Goal: Transaction & Acquisition: Download file/media

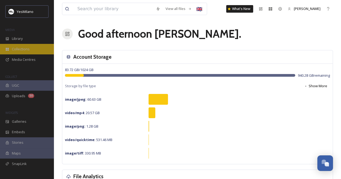
click at [23, 50] on span "Collections" at bounding box center [21, 49] width 18 height 5
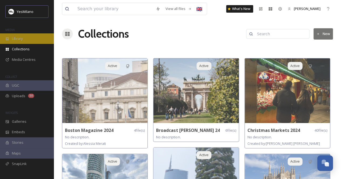
click at [19, 38] on span "Library" at bounding box center [17, 38] width 11 height 5
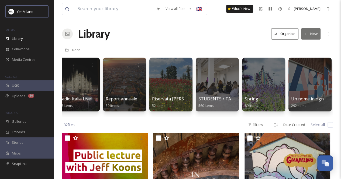
scroll to position [0, 1117]
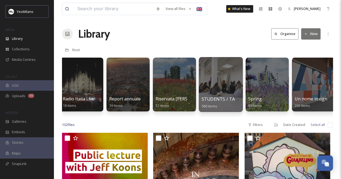
click at [229, 86] on div at bounding box center [221, 84] width 44 height 55
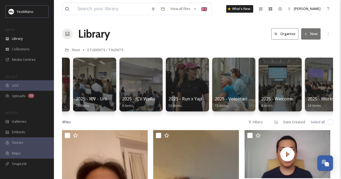
scroll to position [0, 549]
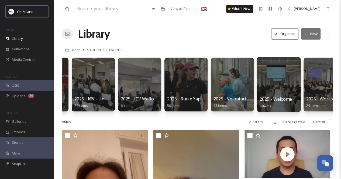
click at [280, 81] on div at bounding box center [279, 84] width 44 height 55
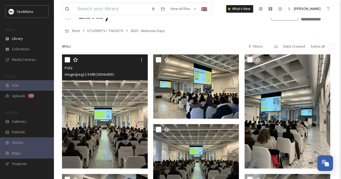
scroll to position [19, 0]
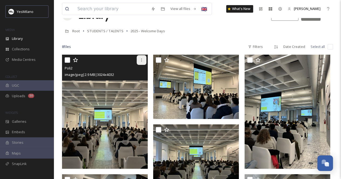
click at [143, 60] on icon at bounding box center [141, 60] width 4 height 4
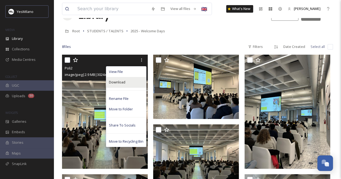
click at [123, 81] on span "Download" at bounding box center [117, 82] width 16 height 5
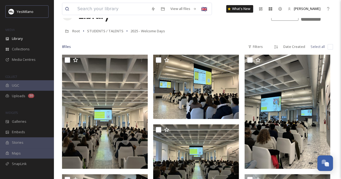
click at [205, 42] on div "8 file s Filters Date Created Select all" at bounding box center [197, 47] width 271 height 11
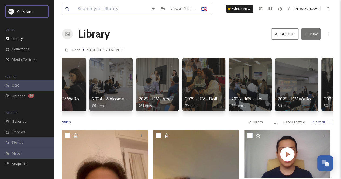
scroll to position [0, 389]
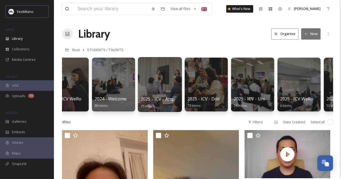
click at [165, 76] on div at bounding box center [160, 84] width 44 height 55
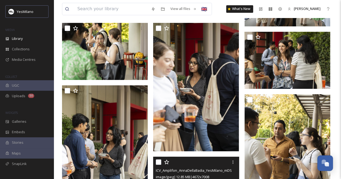
scroll to position [1418, 0]
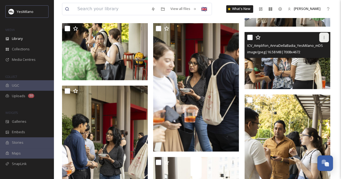
click at [322, 38] on icon at bounding box center [324, 37] width 4 height 4
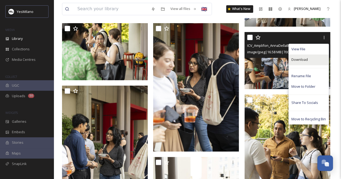
click at [301, 59] on span "Download" at bounding box center [300, 59] width 16 height 5
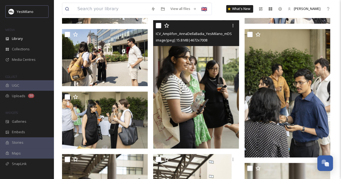
scroll to position [1090, 0]
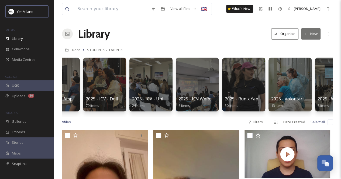
scroll to position [0, 486]
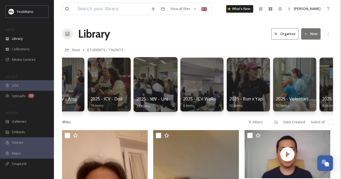
click at [148, 77] on div at bounding box center [155, 84] width 44 height 55
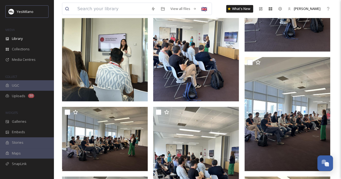
scroll to position [685, 0]
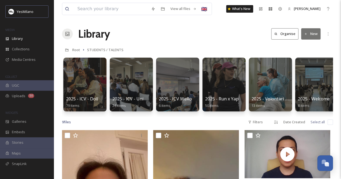
scroll to position [0, 564]
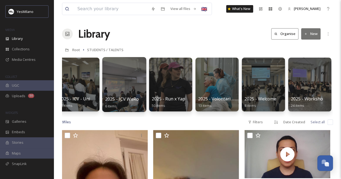
click at [122, 82] on div at bounding box center [124, 84] width 44 height 55
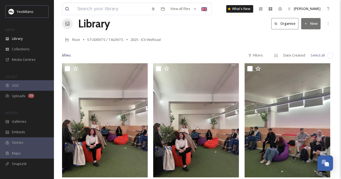
scroll to position [10, 0]
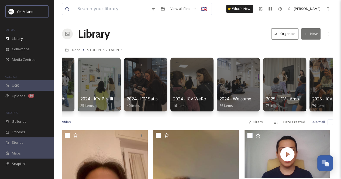
scroll to position [0, 263]
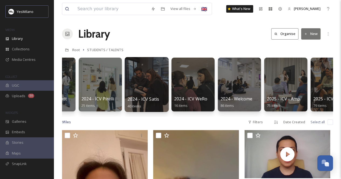
click at [148, 84] on div at bounding box center [147, 84] width 44 height 55
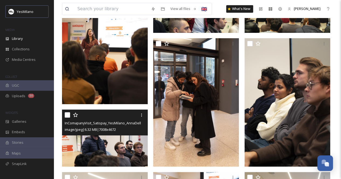
scroll to position [1294, 0]
